Goal: Task Accomplishment & Management: Manage account settings

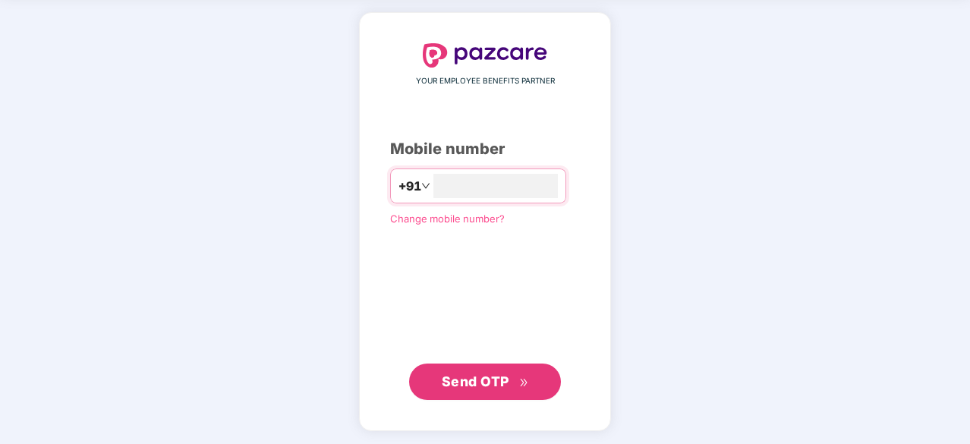
type input "**********"
click at [493, 379] on span "Send OTP" at bounding box center [476, 382] width 68 height 16
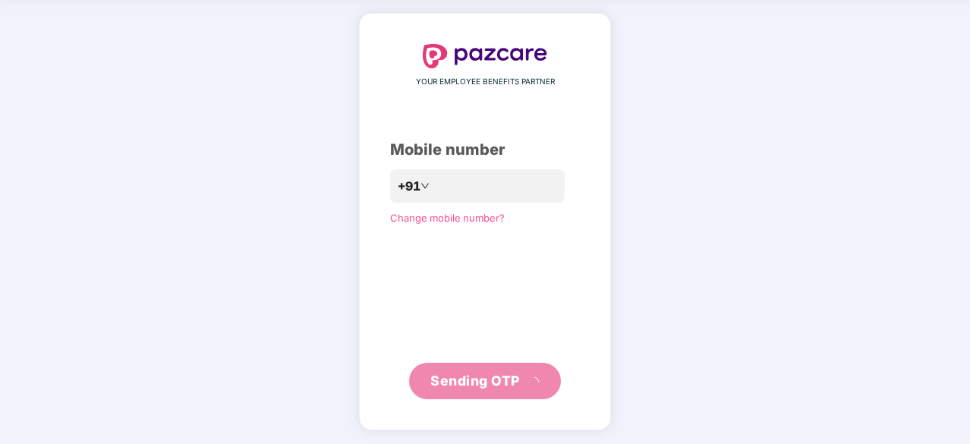
scroll to position [50, 0]
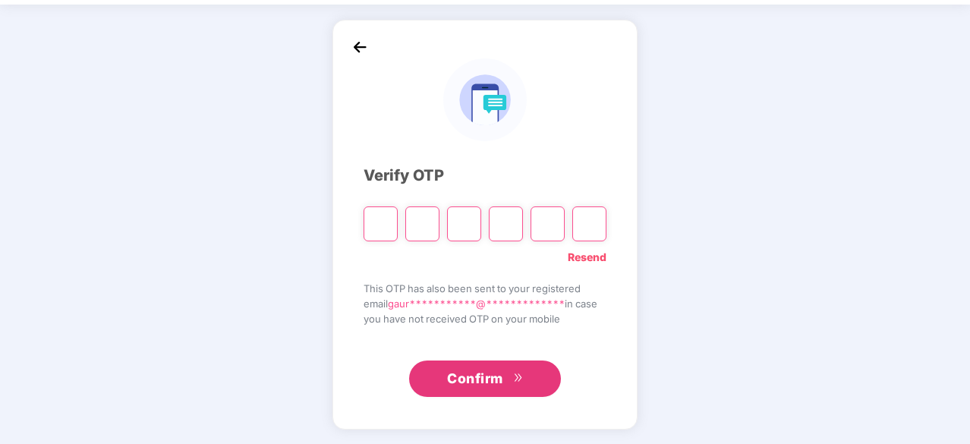
type input "*"
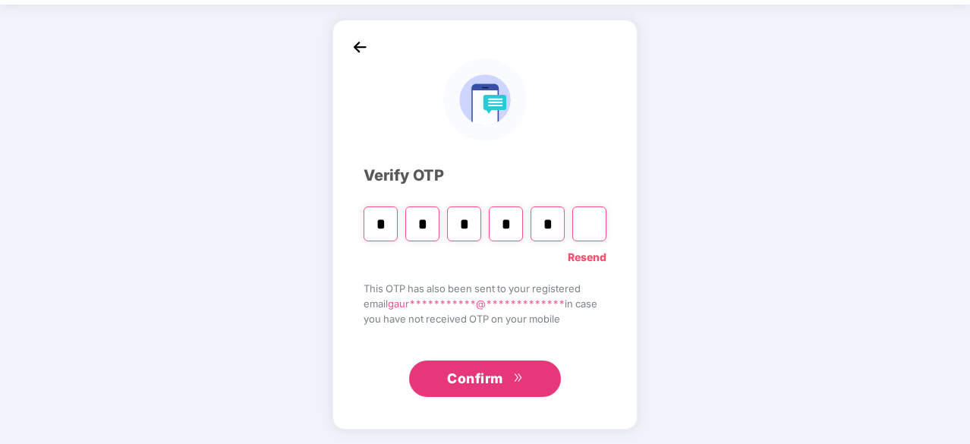
type input "*"
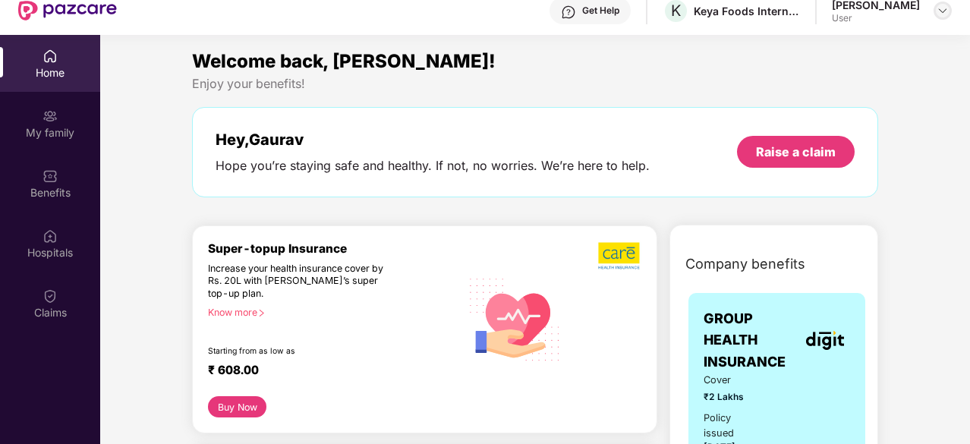
click at [941, 10] on img at bounding box center [943, 11] width 12 height 12
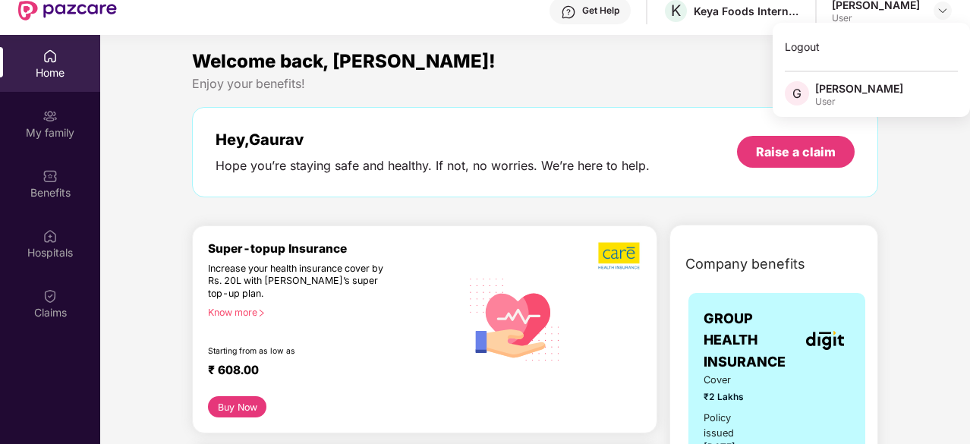
click at [855, 100] on div "User" at bounding box center [859, 102] width 88 height 12
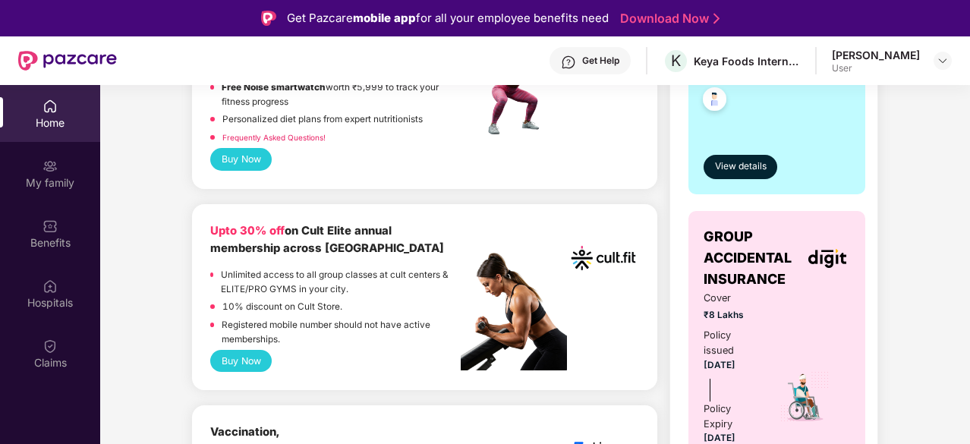
scroll to position [0, 0]
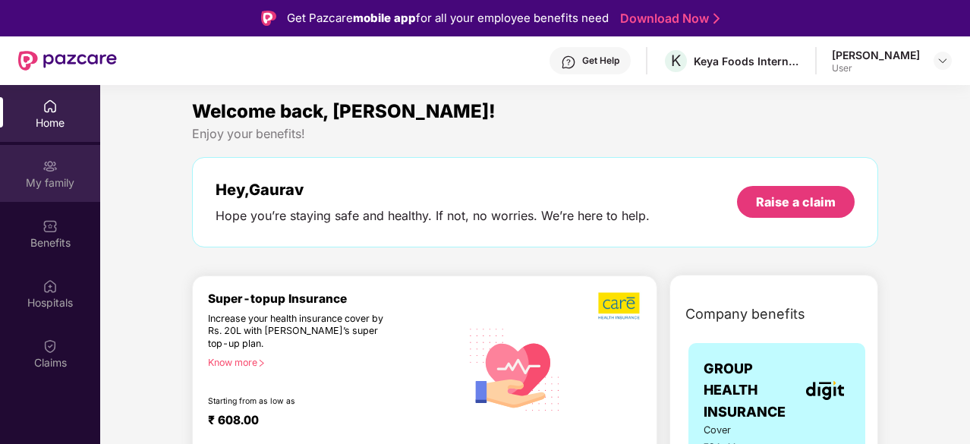
click at [33, 184] on div "My family" at bounding box center [50, 182] width 100 height 15
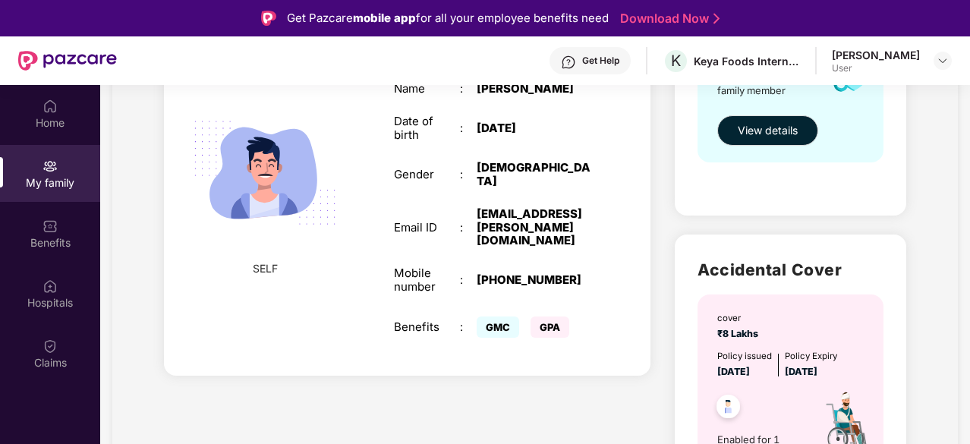
scroll to position [293, 0]
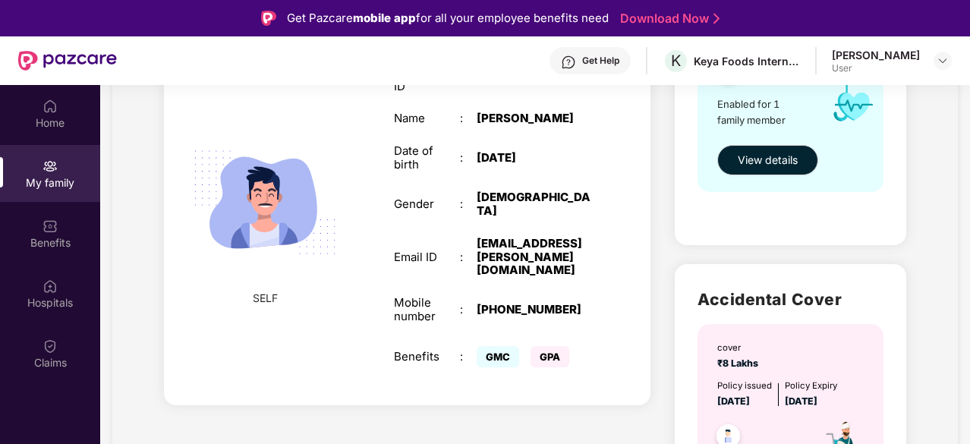
click at [494, 165] on div "[DATE]" at bounding box center [534, 158] width 115 height 14
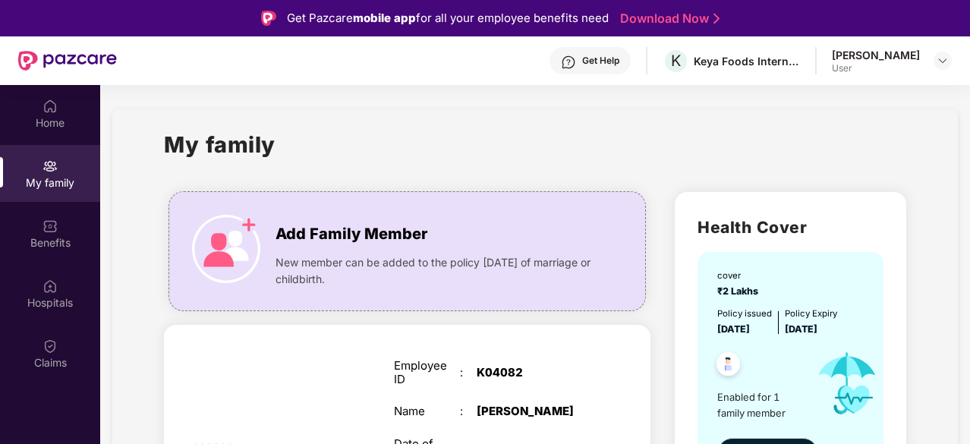
scroll to position [1, 0]
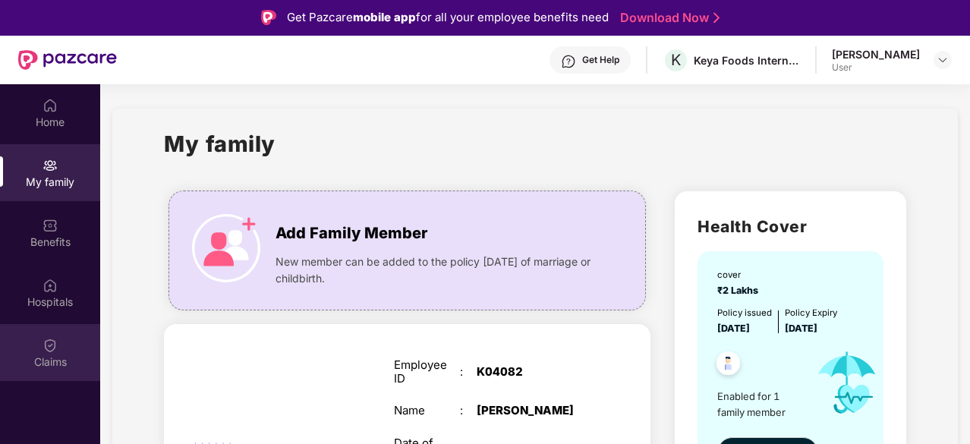
click at [53, 340] on img at bounding box center [50, 345] width 15 height 15
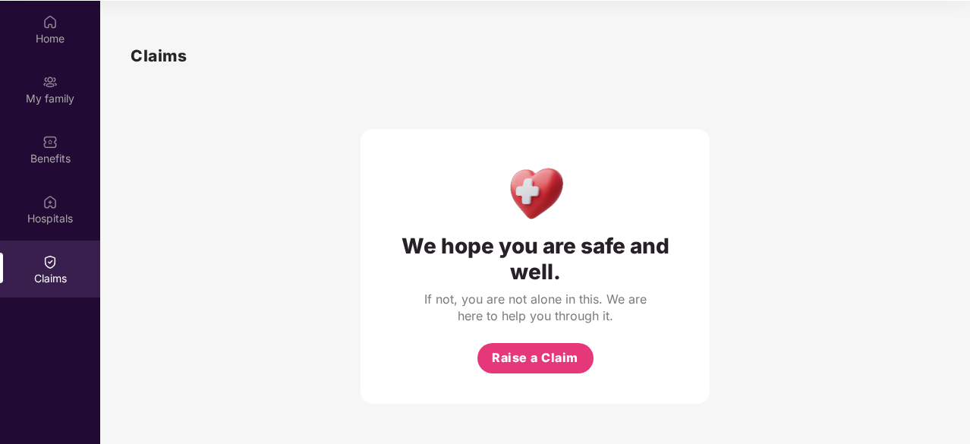
scroll to position [85, 0]
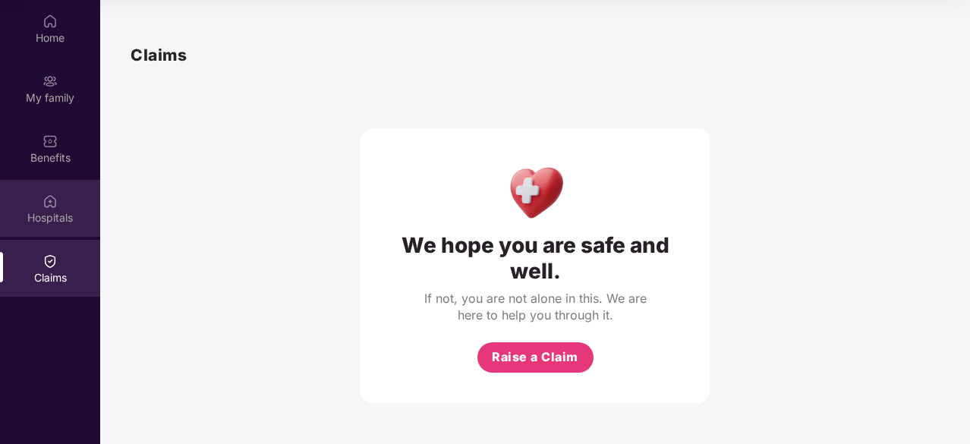
click at [43, 210] on div "Hospitals" at bounding box center [50, 217] width 100 height 15
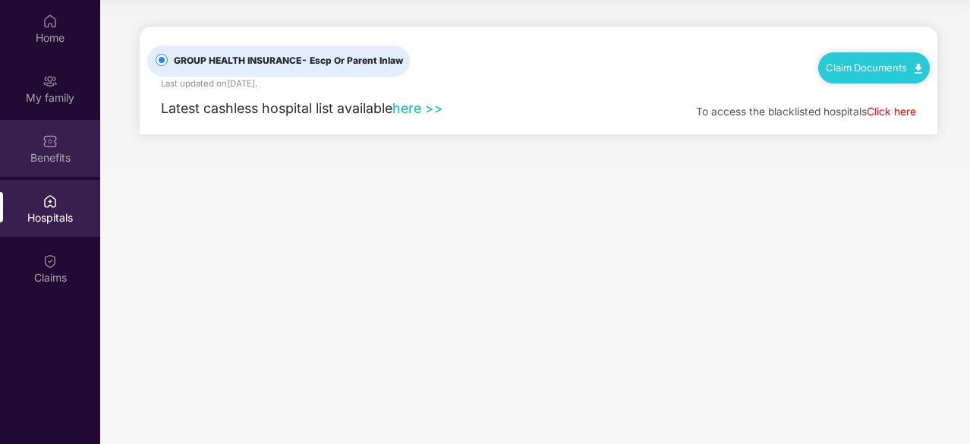
click at [40, 145] on div "Benefits" at bounding box center [50, 148] width 100 height 57
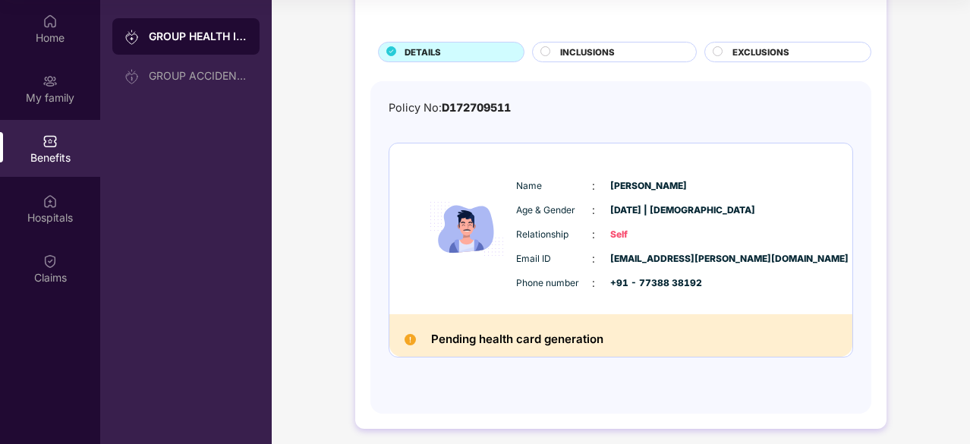
scroll to position [0, 0]
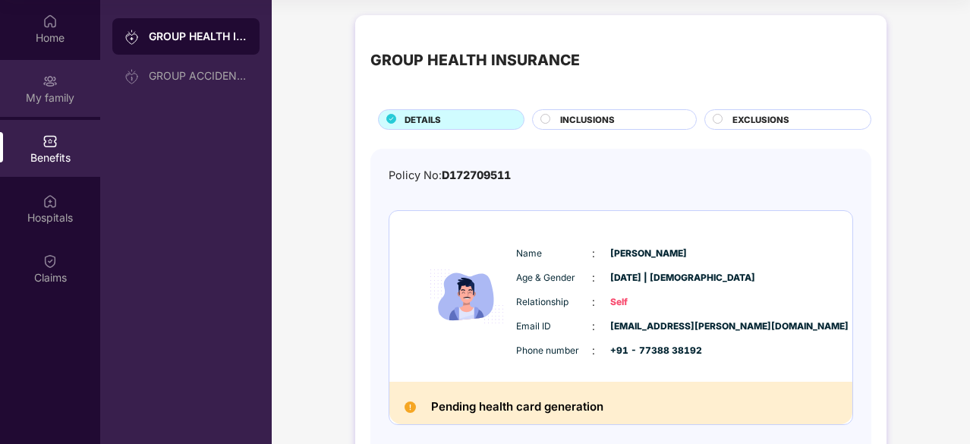
click at [61, 90] on div "My family" at bounding box center [50, 97] width 100 height 15
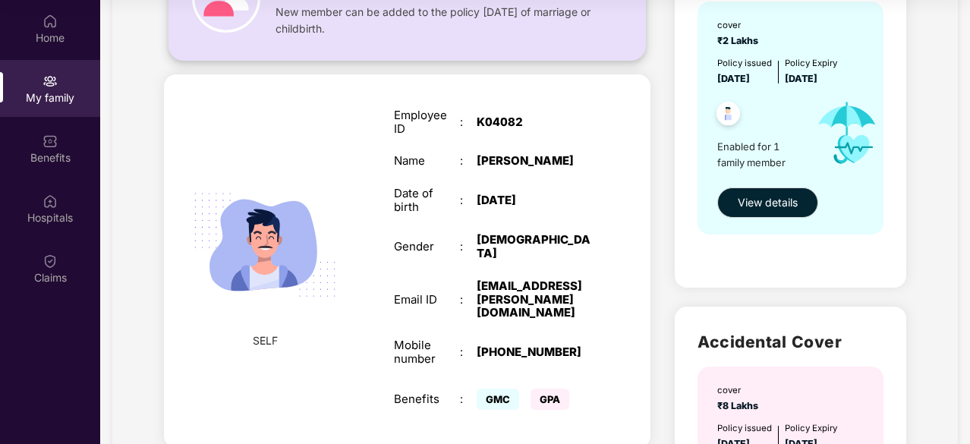
scroll to position [166, 0]
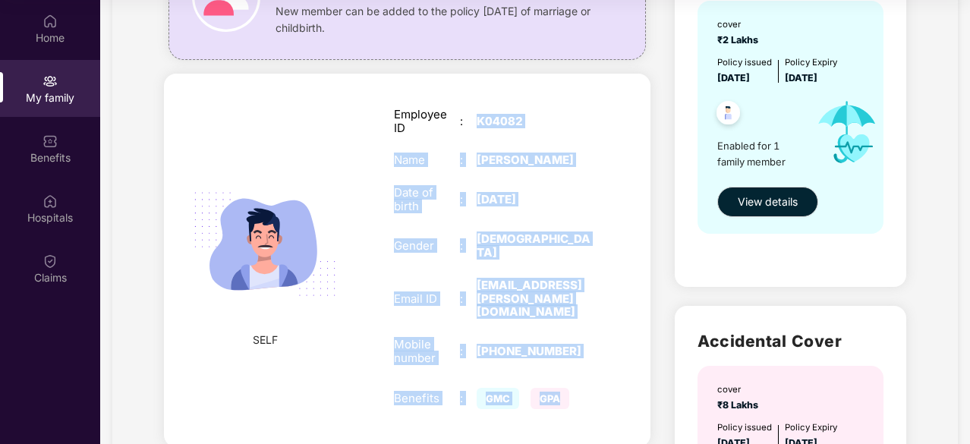
drag, startPoint x: 475, startPoint y: 121, endPoint x: 582, endPoint y: 380, distance: 279.9
click at [582, 380] on div "Employee ID : K04082 Name : [PERSON_NAME] Date of birth : [DEMOGRAPHIC_DATA] Ge…" at bounding box center [493, 260] width 228 height 343
click at [591, 167] on div "[PERSON_NAME]" at bounding box center [534, 160] width 115 height 14
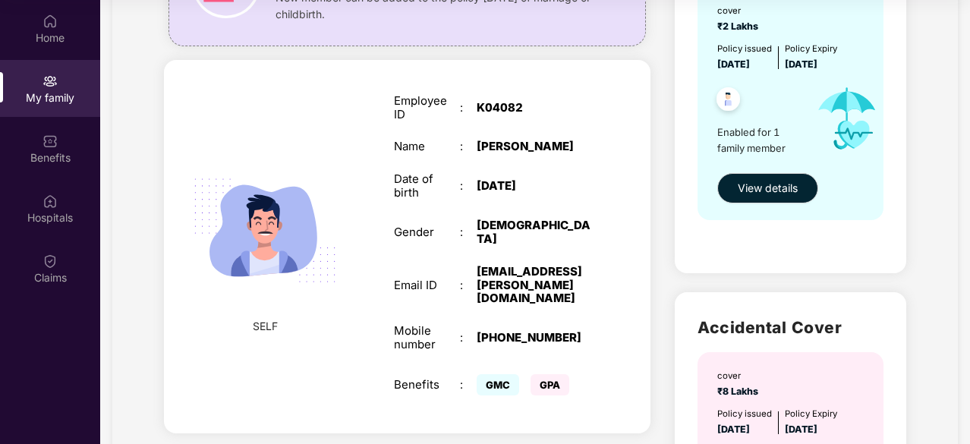
scroll to position [0, 0]
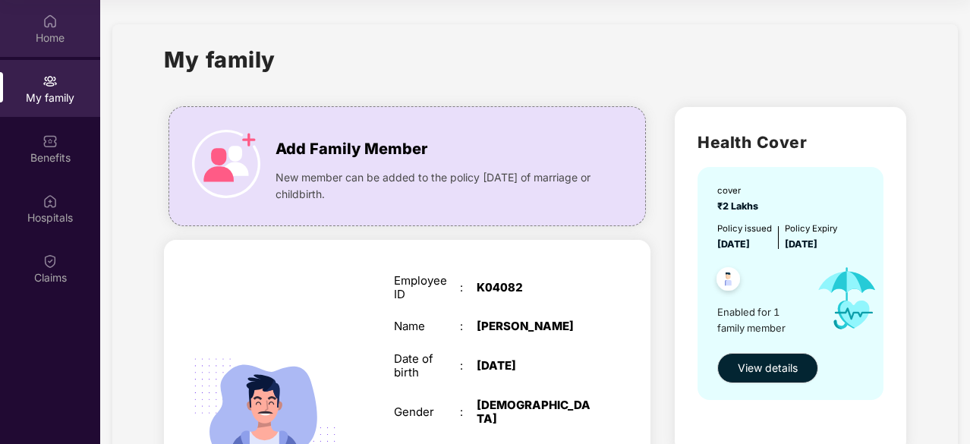
click at [77, 39] on div "Home" at bounding box center [50, 37] width 100 height 15
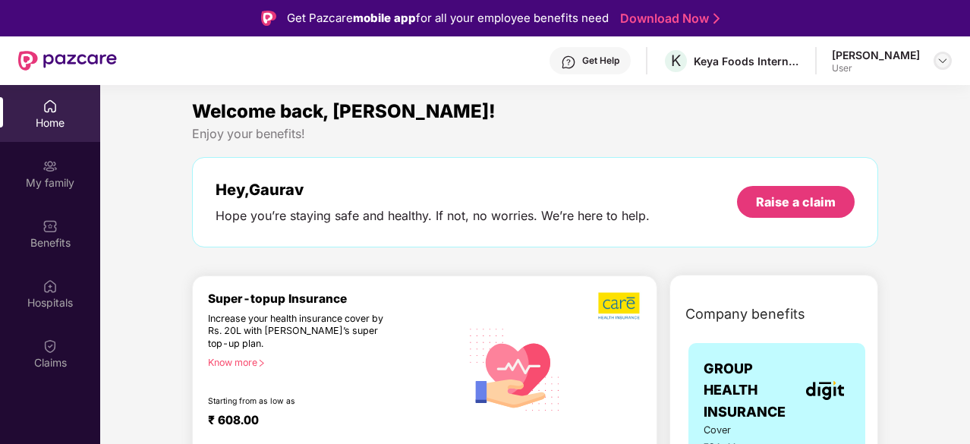
click at [943, 60] on img at bounding box center [943, 61] width 12 height 12
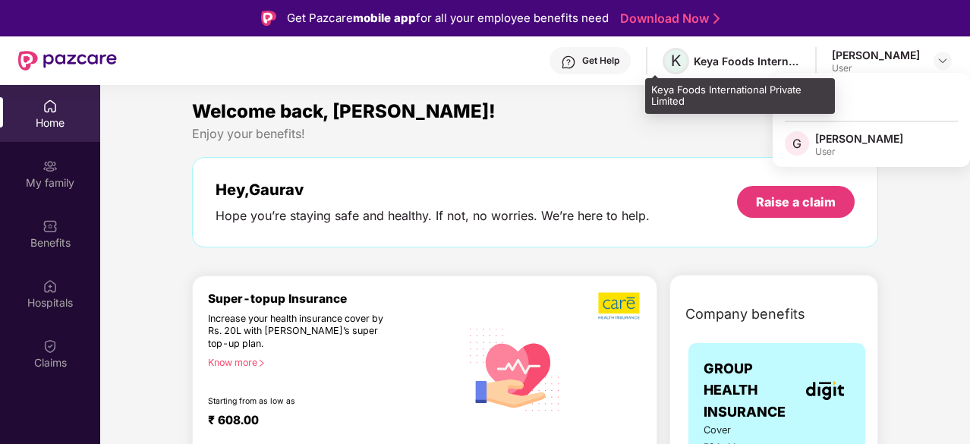
click at [670, 64] on span "K" at bounding box center [676, 61] width 27 height 27
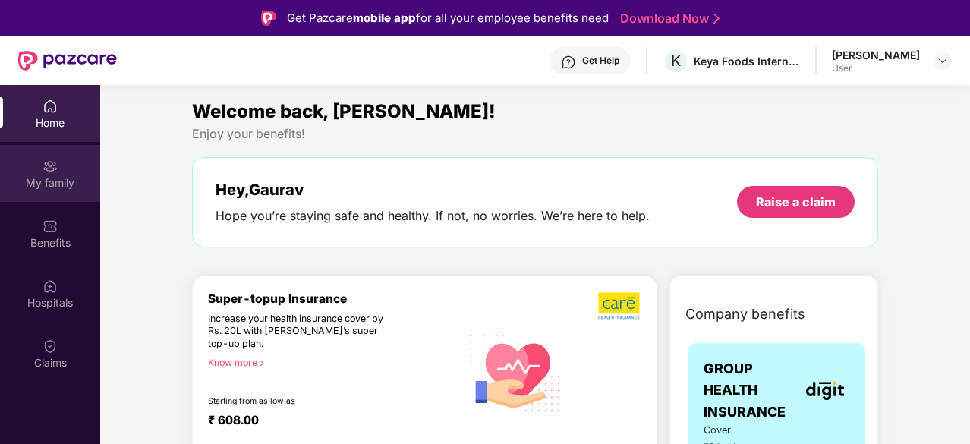
click at [43, 196] on div "My family" at bounding box center [50, 173] width 100 height 57
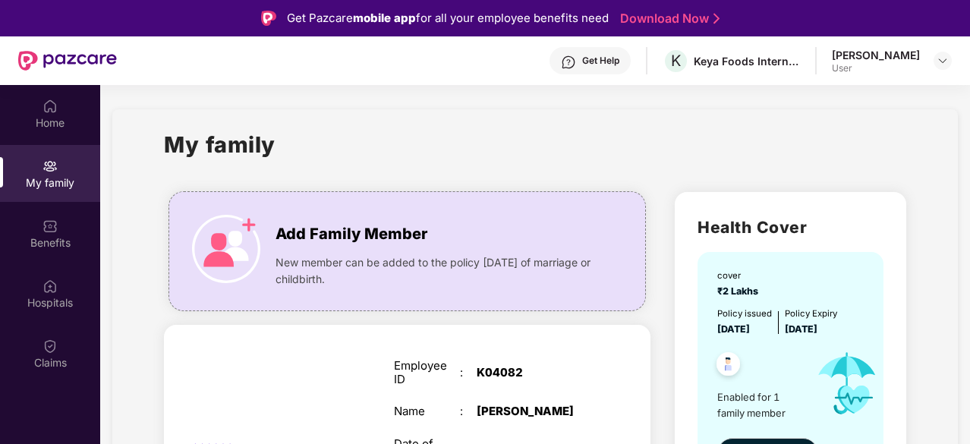
scroll to position [49, 0]
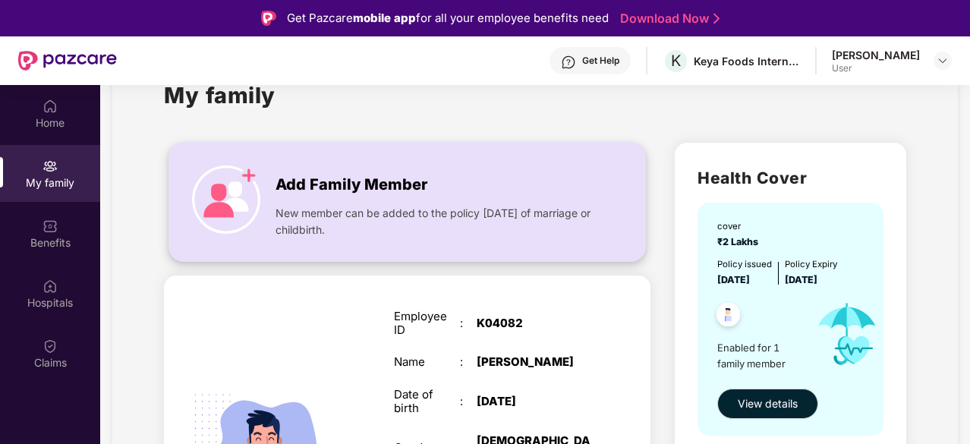
click at [391, 197] on span "Add Family Member" at bounding box center [352, 185] width 152 height 24
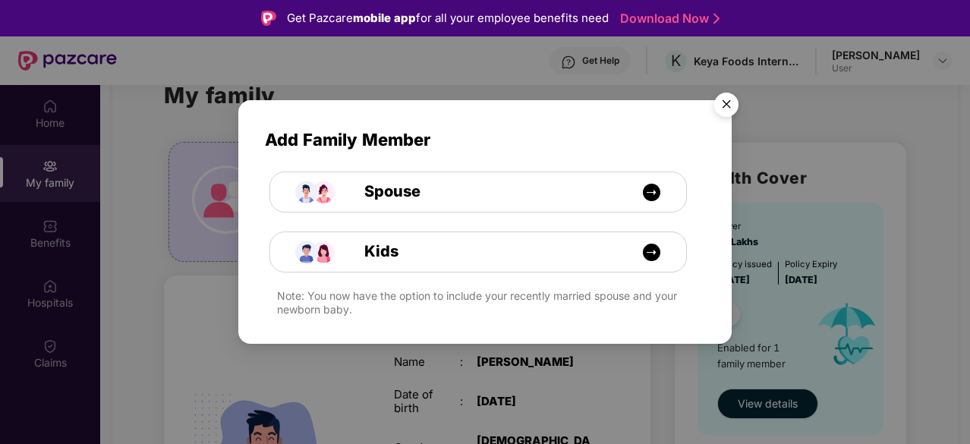
click at [724, 103] on img "Close" at bounding box center [726, 107] width 43 height 43
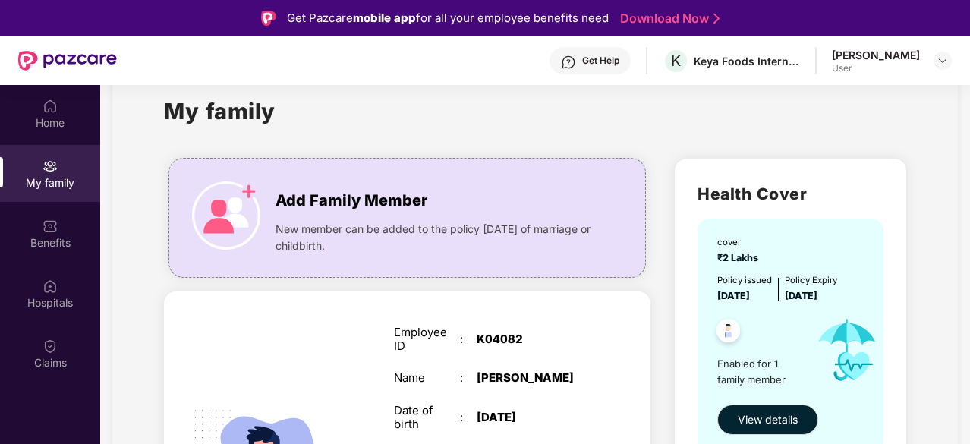
scroll to position [176, 0]
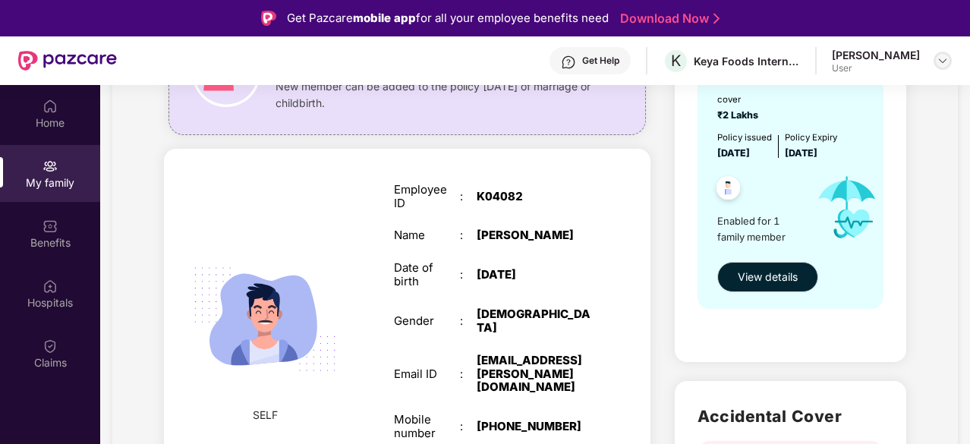
click at [946, 55] on img at bounding box center [943, 61] width 12 height 12
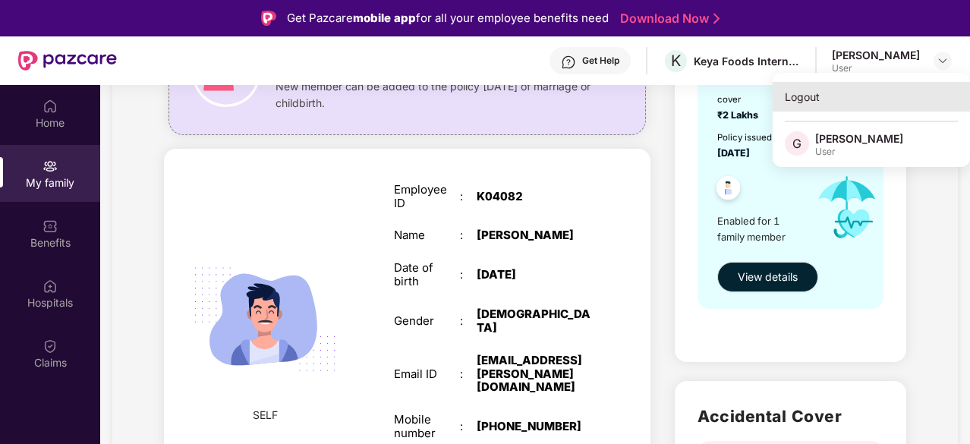
click at [834, 102] on div "Logout" at bounding box center [871, 97] width 197 height 30
